Goal: Task Accomplishment & Management: Complete application form

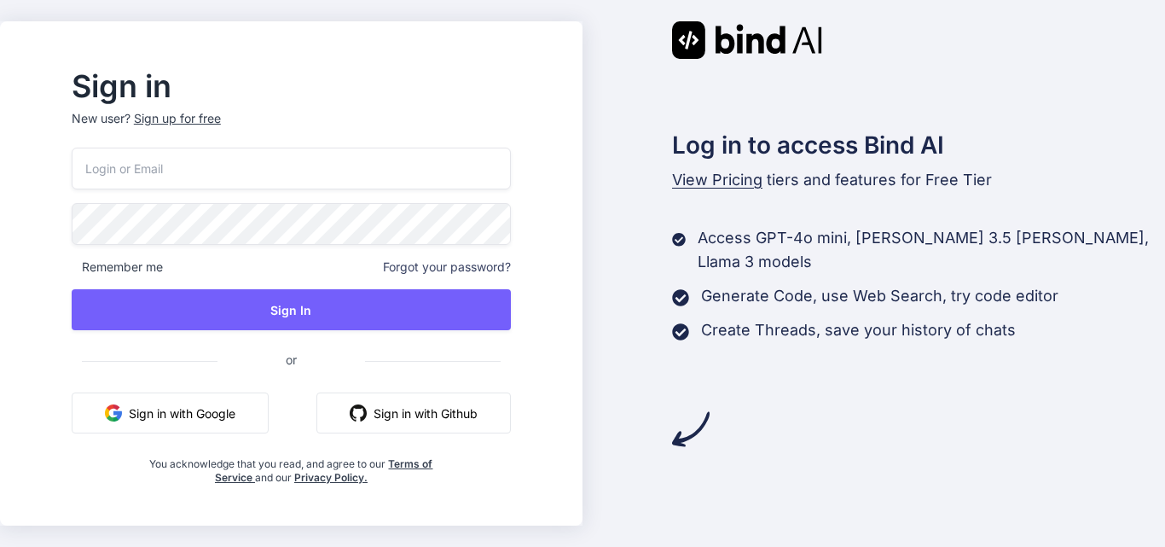
click at [134, 171] on input "email" at bounding box center [291, 169] width 439 height 42
type input "[EMAIL_ADDRESS][DOMAIN_NAME]"
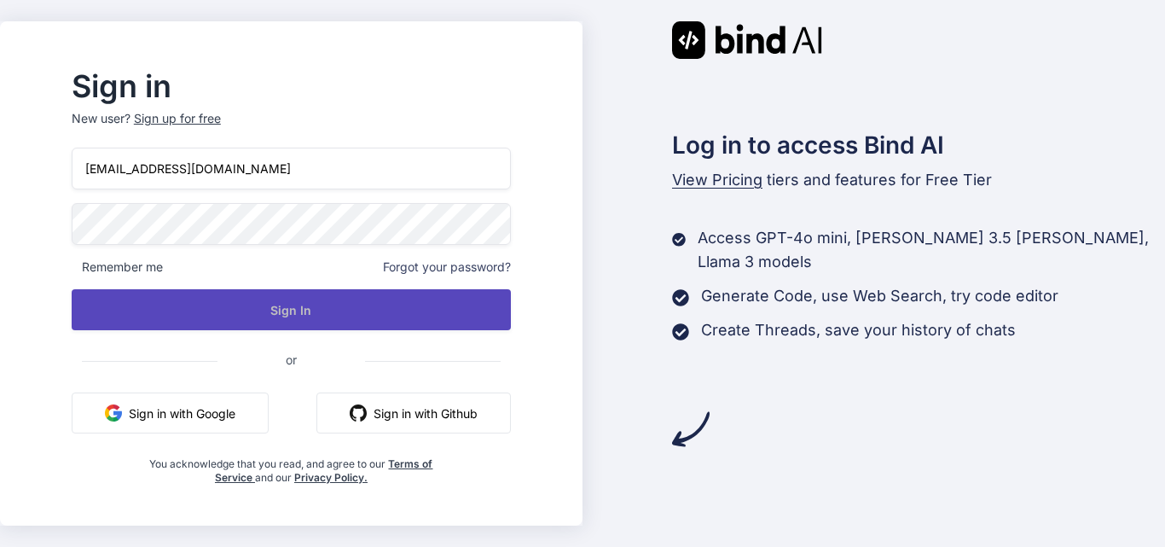
click at [245, 307] on button "Sign In" at bounding box center [291, 309] width 439 height 41
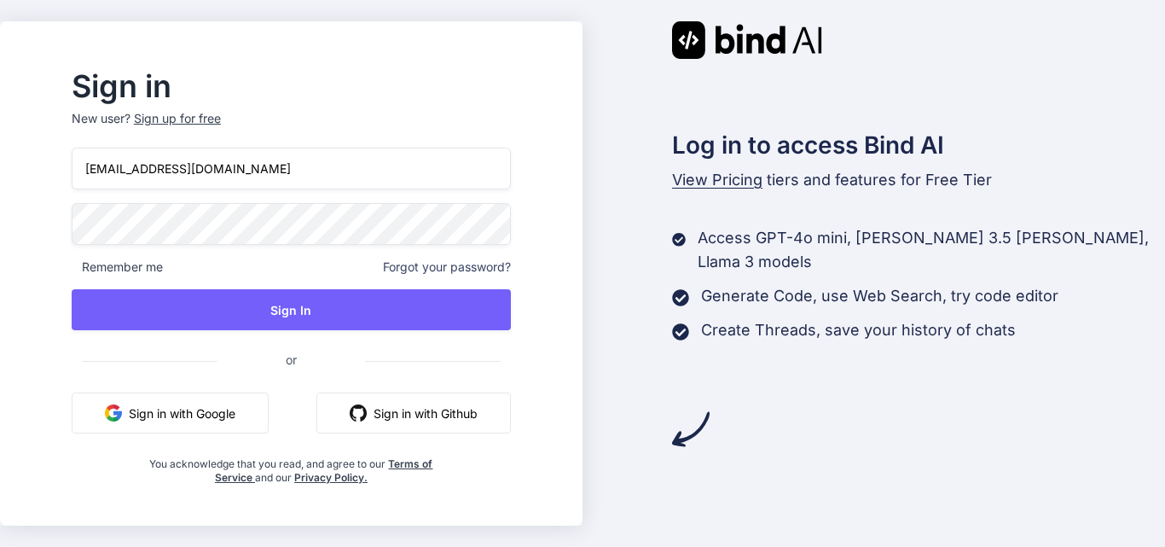
click at [718, 100] on div "Log in to access Bind AI View Pricing tiers and features for Free Tier Access G…" at bounding box center [873, 234] width 582 height 426
click at [221, 123] on div "Sign up for free" at bounding box center [177, 118] width 87 height 17
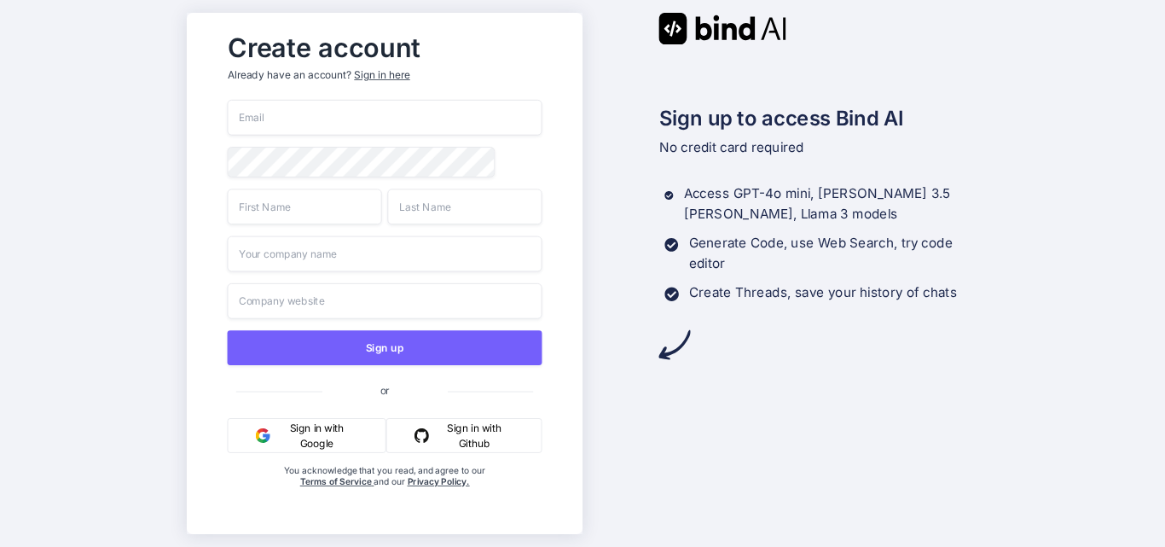
type input "[EMAIL_ADDRESS][DOMAIN_NAME]"
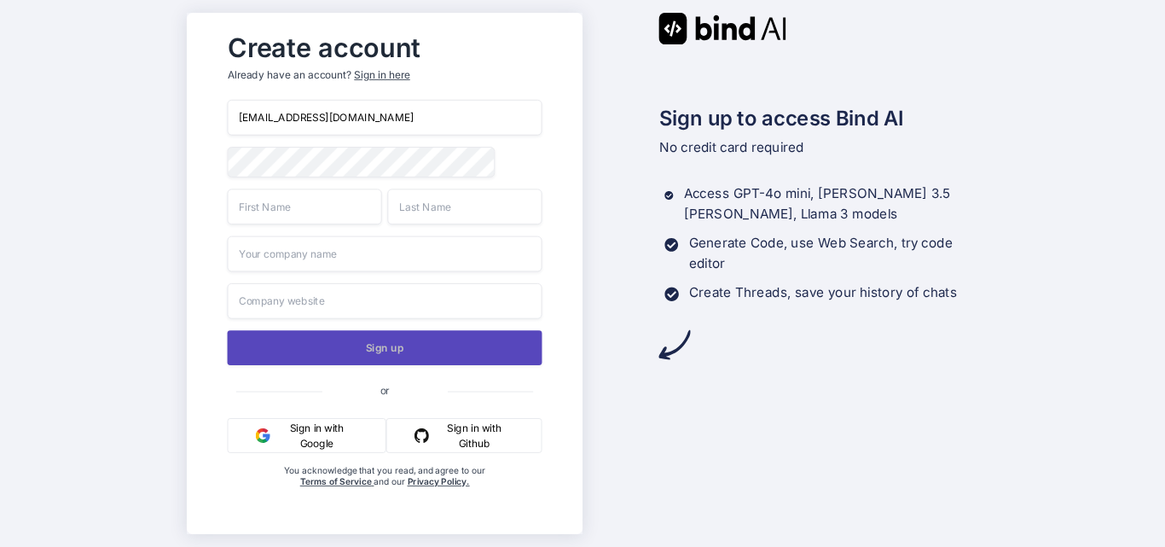
click at [469, 354] on button "Sign up" at bounding box center [384, 347] width 315 height 35
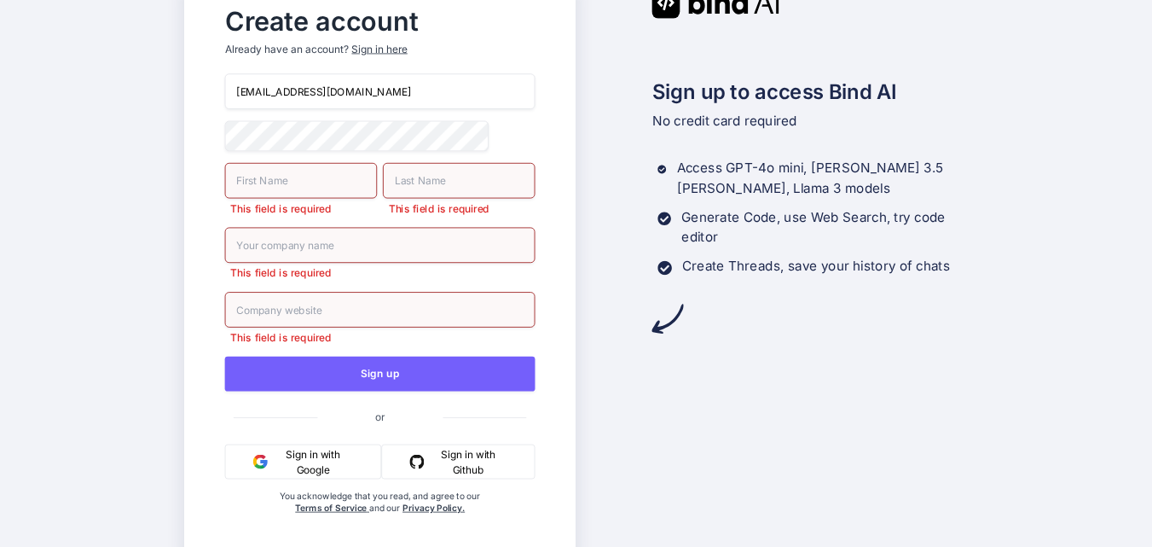
click at [240, 184] on input "text" at bounding box center [301, 181] width 153 height 36
type input "ADIKIN"
click at [425, 194] on input "text" at bounding box center [459, 181] width 153 height 36
type input "[PERSON_NAME]"
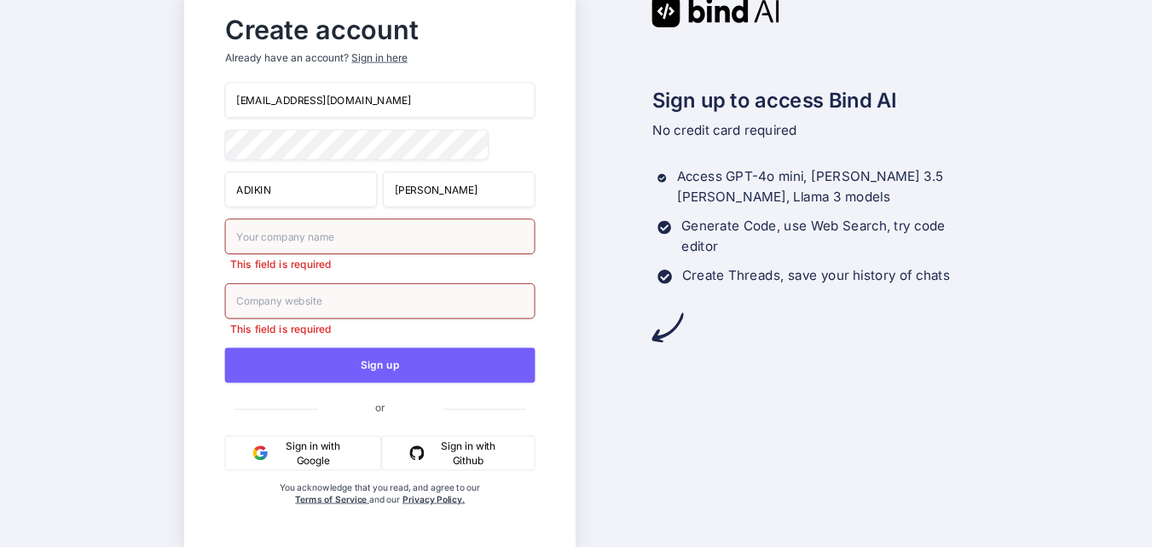
click at [326, 252] on input "text" at bounding box center [380, 236] width 310 height 36
type input "ISLAMIC UNIVERSITY"
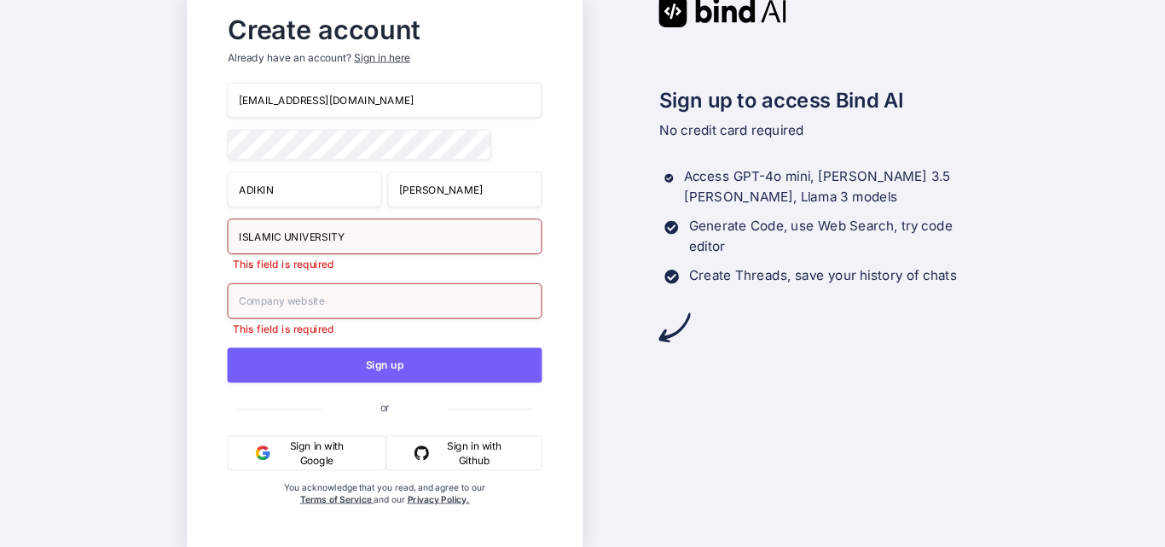
click at [319, 304] on input "text" at bounding box center [384, 301] width 315 height 36
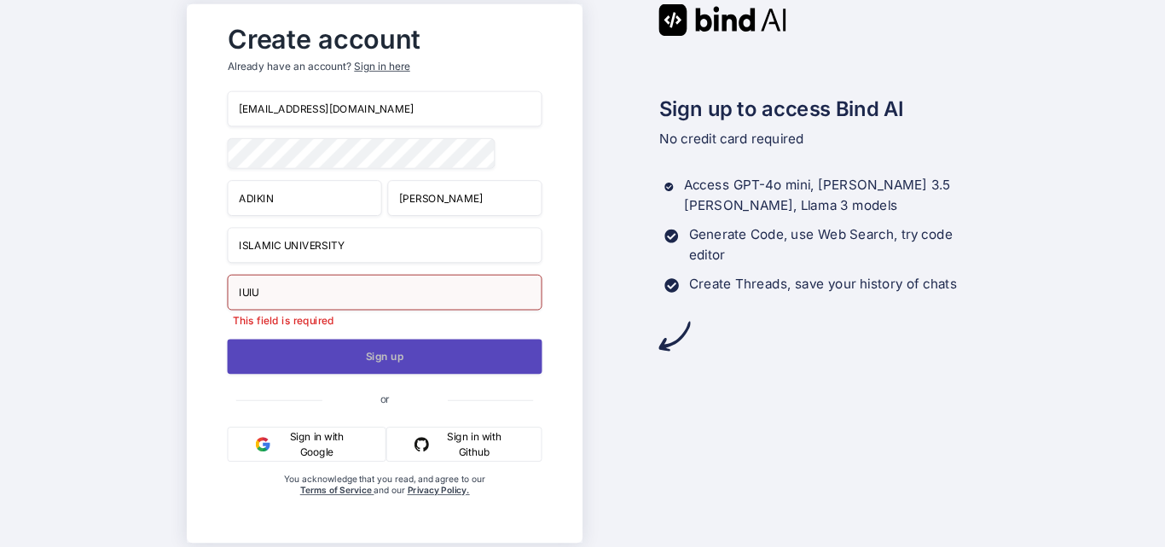
type input "IUIU"
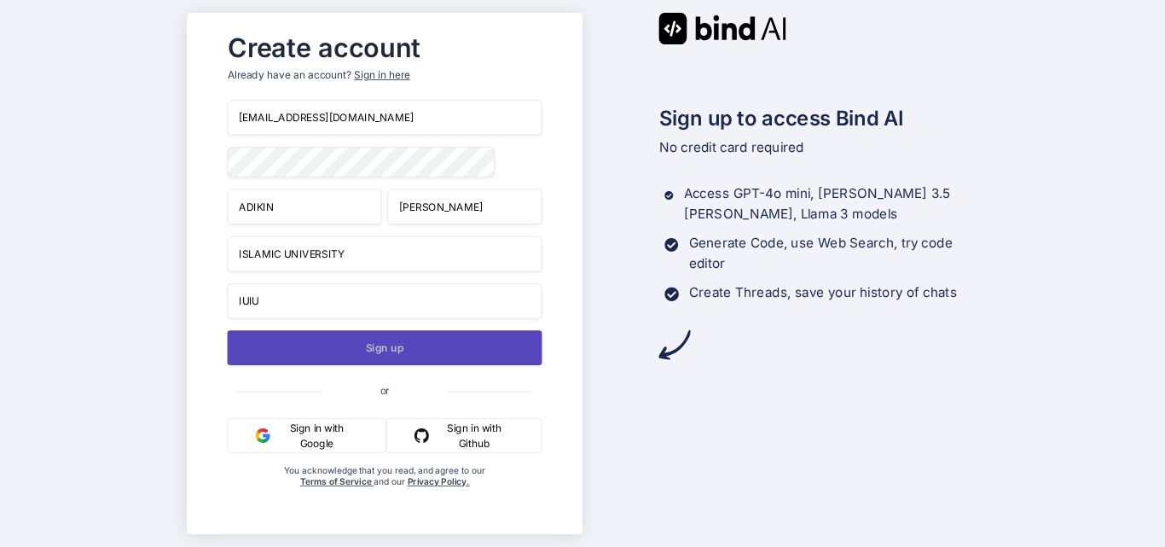
click at [417, 362] on button "Sign up" at bounding box center [384, 347] width 315 height 35
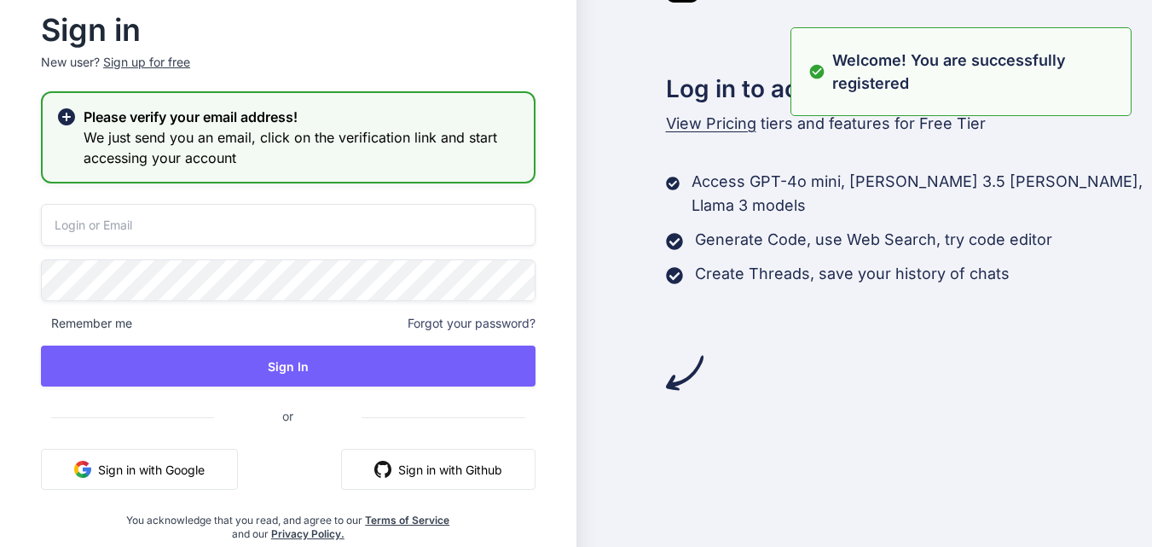
type input "[EMAIL_ADDRESS][DOMAIN_NAME]"
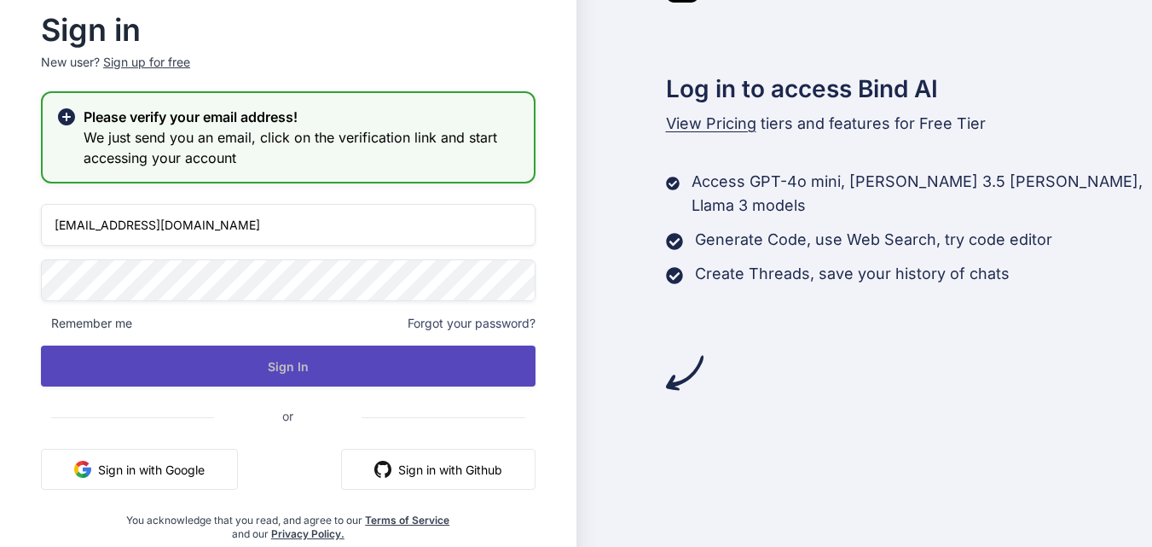
click at [343, 369] on button "Sign In" at bounding box center [288, 365] width 495 height 41
click at [342, 370] on button "Sign In" at bounding box center [288, 365] width 495 height 41
click at [249, 358] on button "Sign In" at bounding box center [288, 365] width 495 height 41
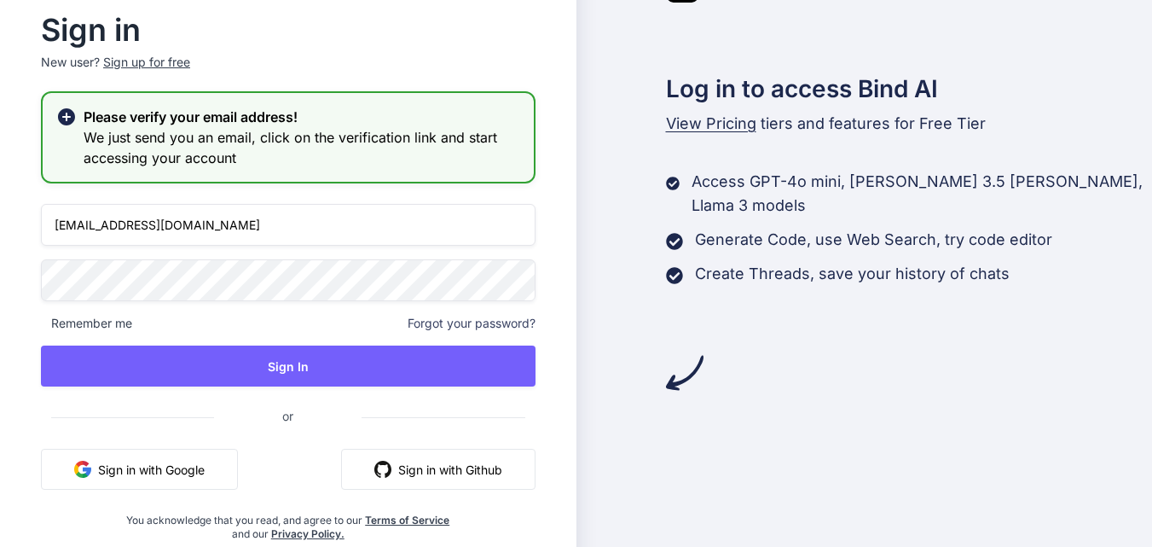
click at [252, 138] on h3 "We just send you an email, click on the verification link and start accessing y…" at bounding box center [302, 147] width 437 height 41
click at [70, 119] on icon at bounding box center [66, 116] width 17 height 17
click at [57, 119] on icon at bounding box center [66, 117] width 20 height 20
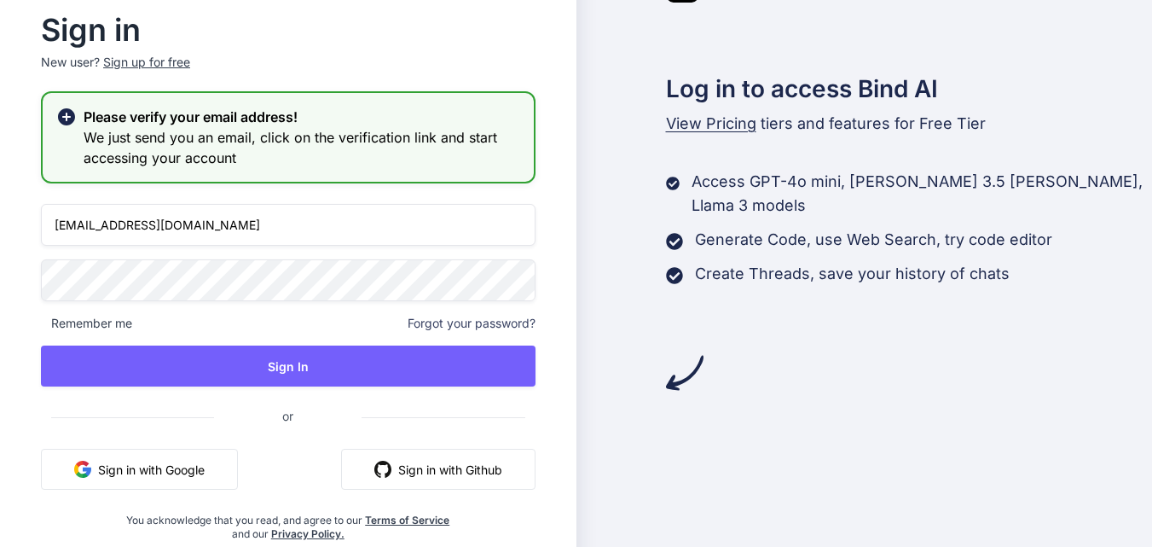
click at [758, 486] on div "Log in to access Bind AI View Pricing tiers and features for Free Tier Access G…" at bounding box center [864, 273] width 576 height 616
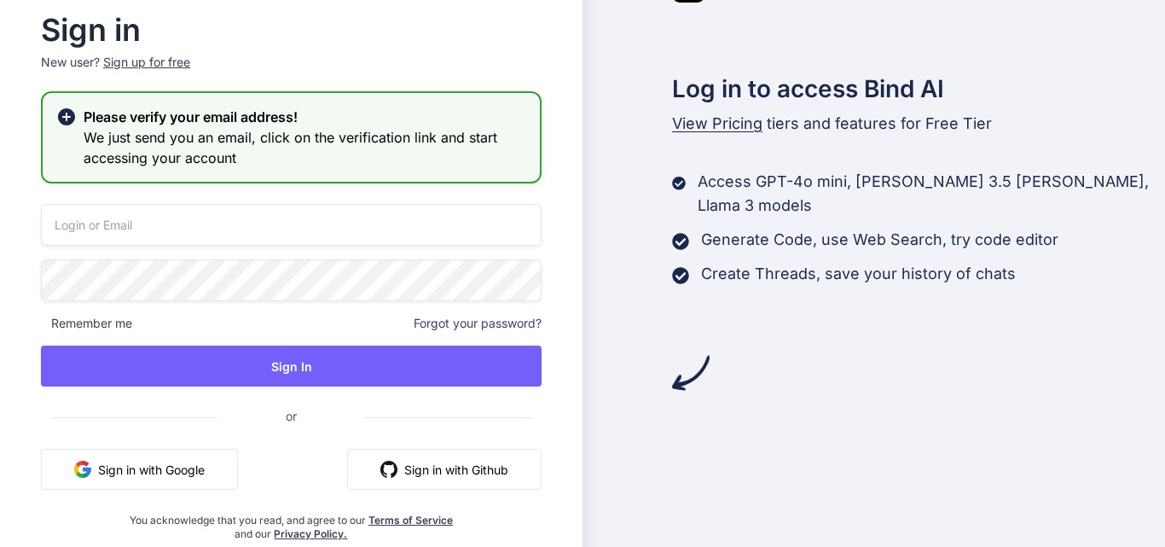
type input "[EMAIL_ADDRESS][DOMAIN_NAME]"
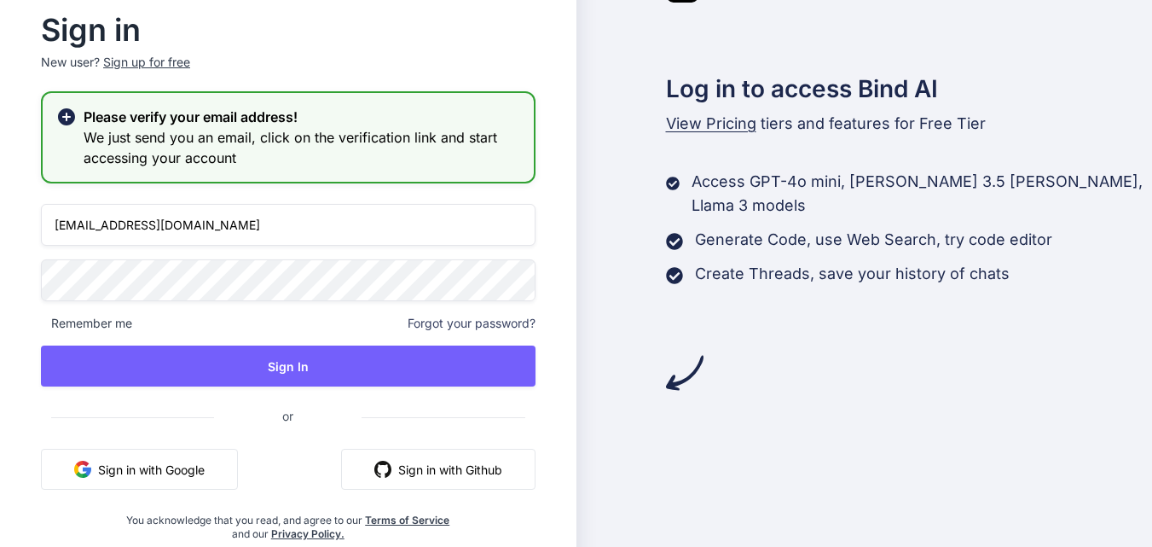
click at [794, 228] on p "Generate Code, use Web Search, try code editor" at bounding box center [873, 240] width 357 height 24
click at [673, 233] on icon at bounding box center [674, 241] width 16 height 16
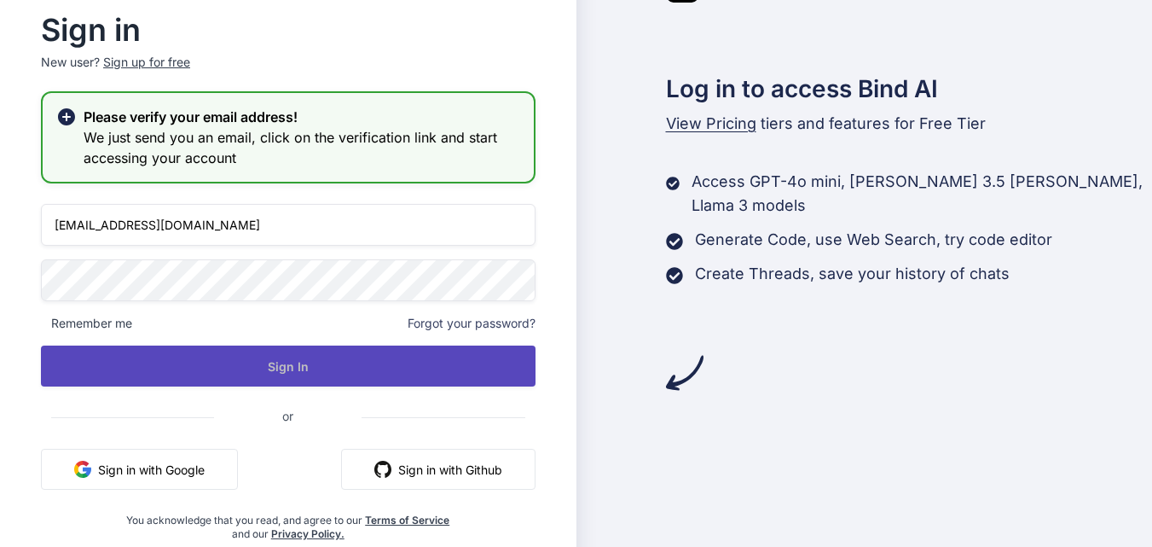
click at [203, 363] on button "Sign In" at bounding box center [288, 365] width 495 height 41
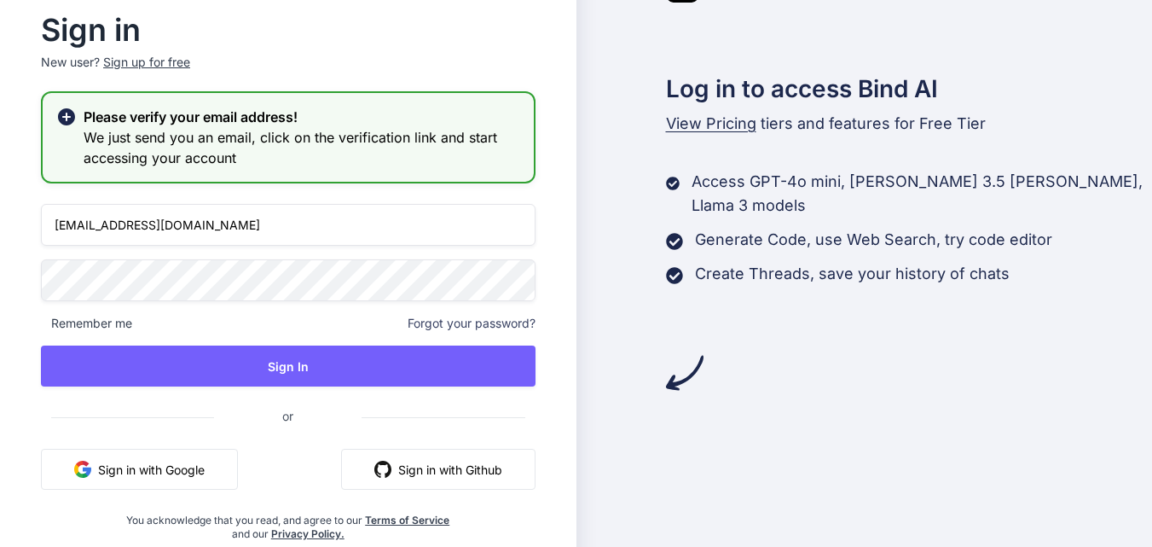
click at [109, 317] on span "Remember me" at bounding box center [86, 323] width 91 height 17
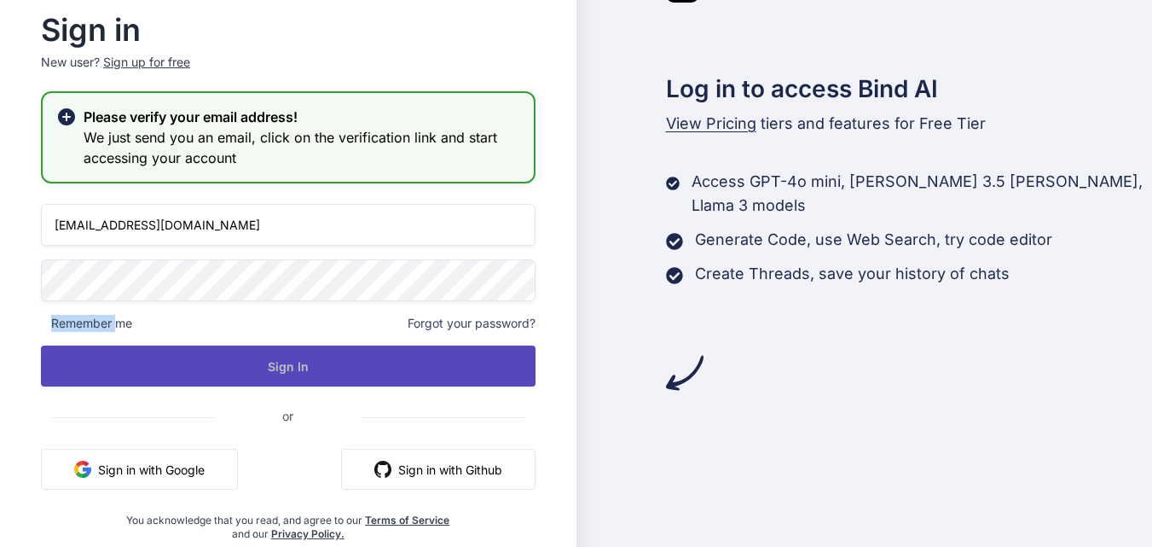
click at [172, 350] on button "Sign In" at bounding box center [288, 365] width 495 height 41
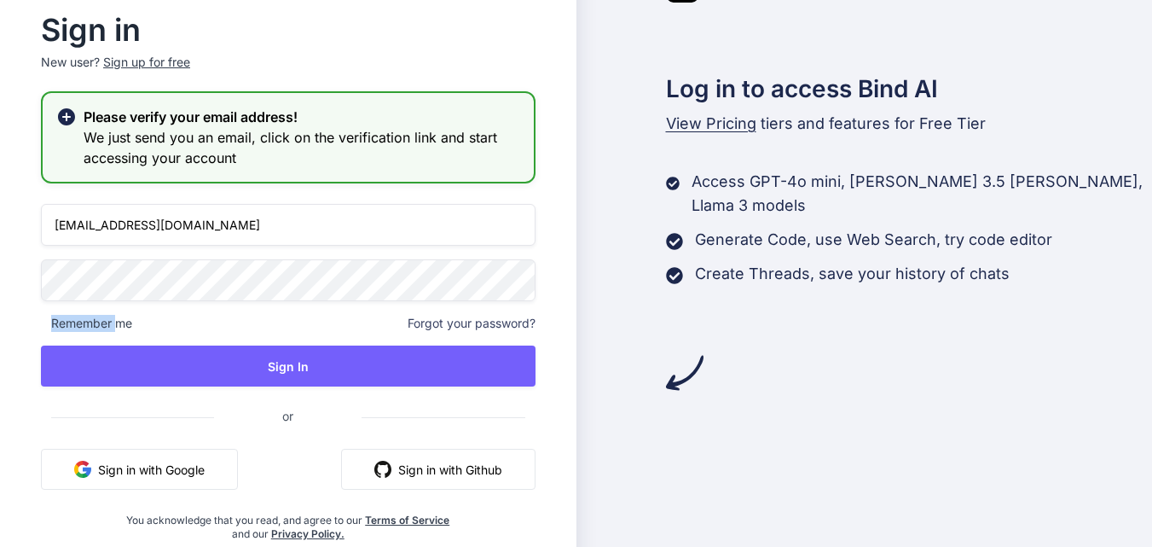
click at [183, 461] on button "Sign in with Google" at bounding box center [139, 469] width 197 height 41
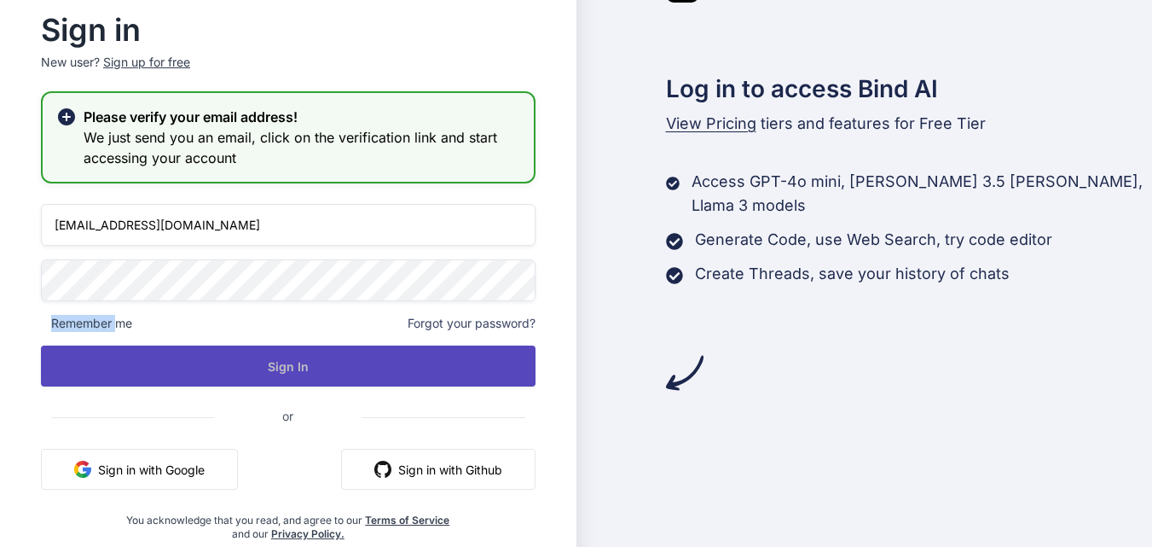
click at [481, 356] on button "Sign In" at bounding box center [288, 365] width 495 height 41
